Goal: Task Accomplishment & Management: Use online tool/utility

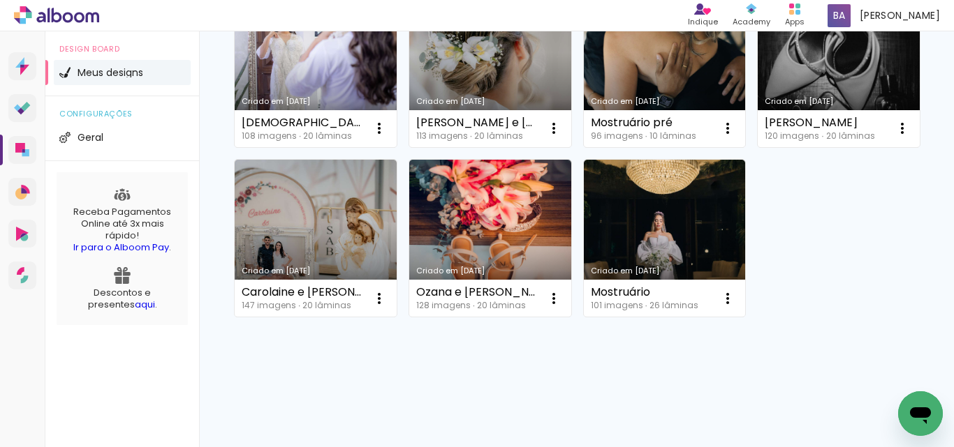
scroll to position [699, 0]
click at [659, 212] on link "Criado em [DATE]" at bounding box center [665, 239] width 162 height 158
